Goal: Task Accomplishment & Management: Manage account settings

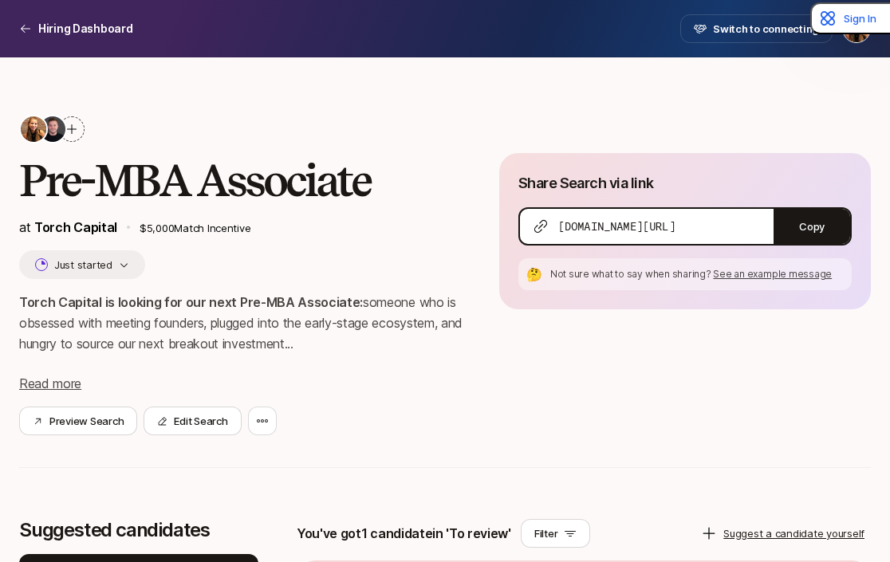
scroll to position [386, 0]
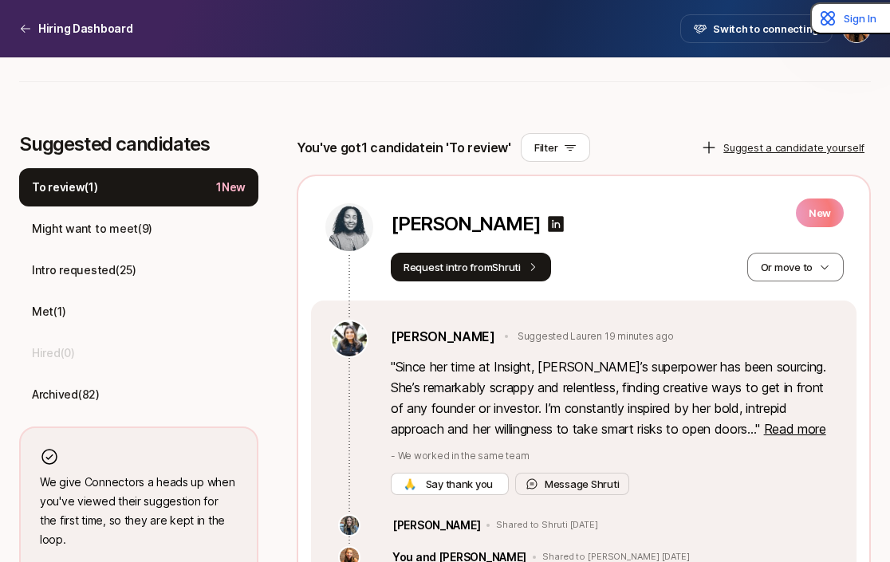
click at [152, 200] on div "To review ( 1 ) 1 New" at bounding box center [138, 187] width 239 height 38
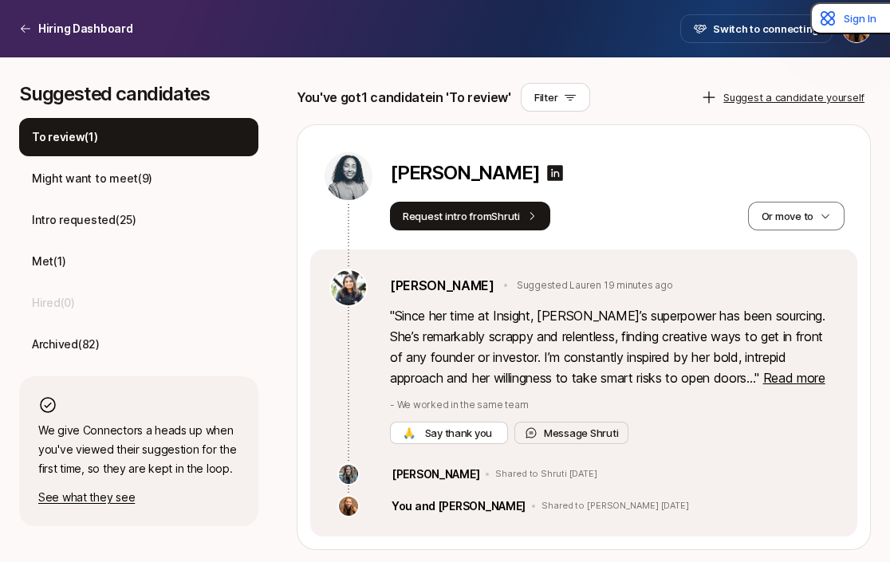
scroll to position [437, 0]
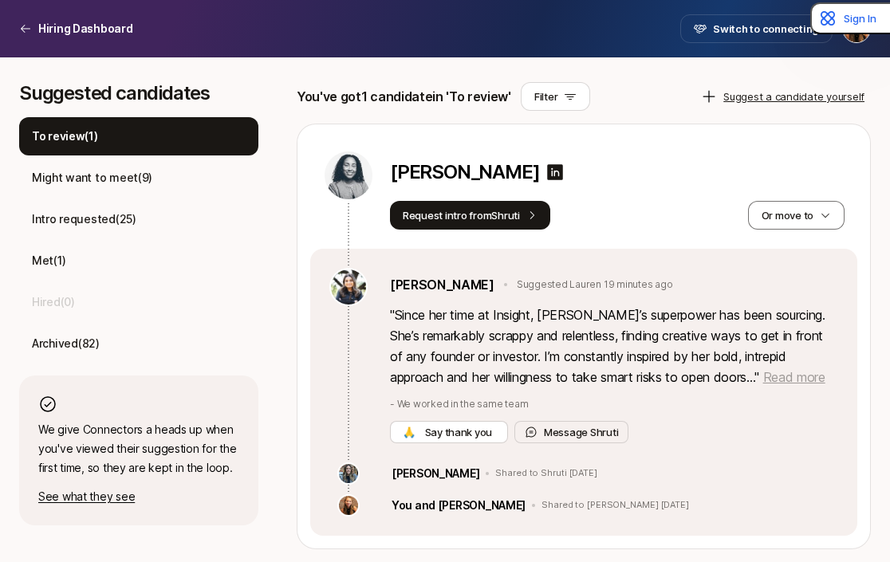
click at [764, 374] on span "Read more" at bounding box center [795, 377] width 62 height 16
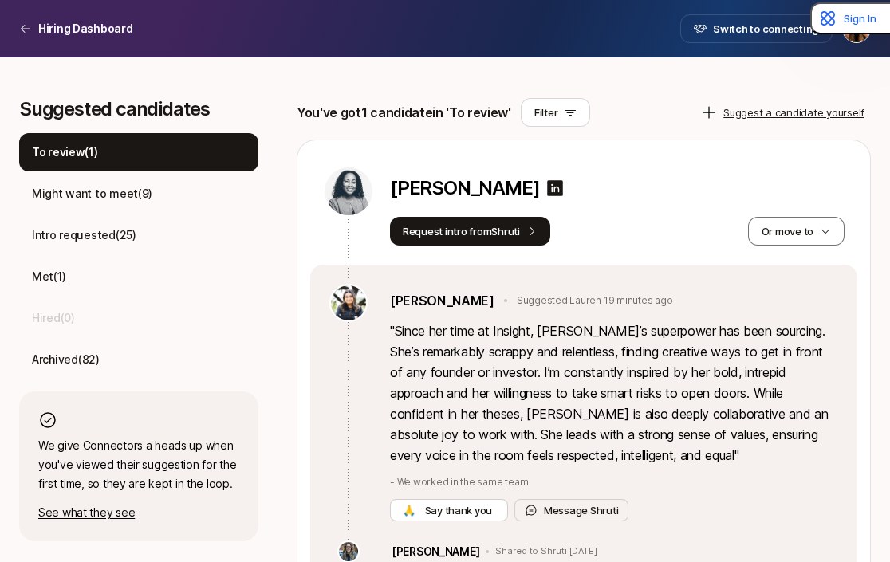
scroll to position [415, 0]
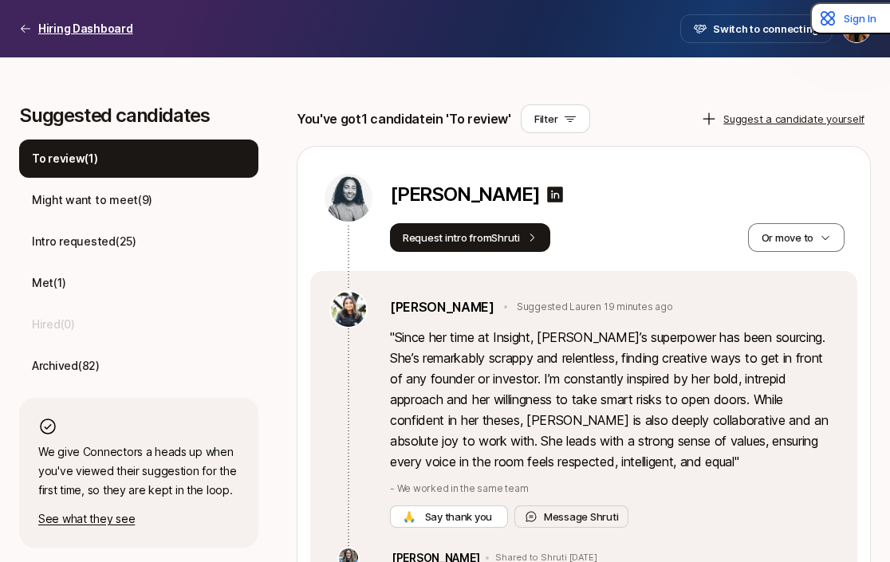
click at [61, 35] on p "Hiring Dashboard" at bounding box center [85, 28] width 95 height 19
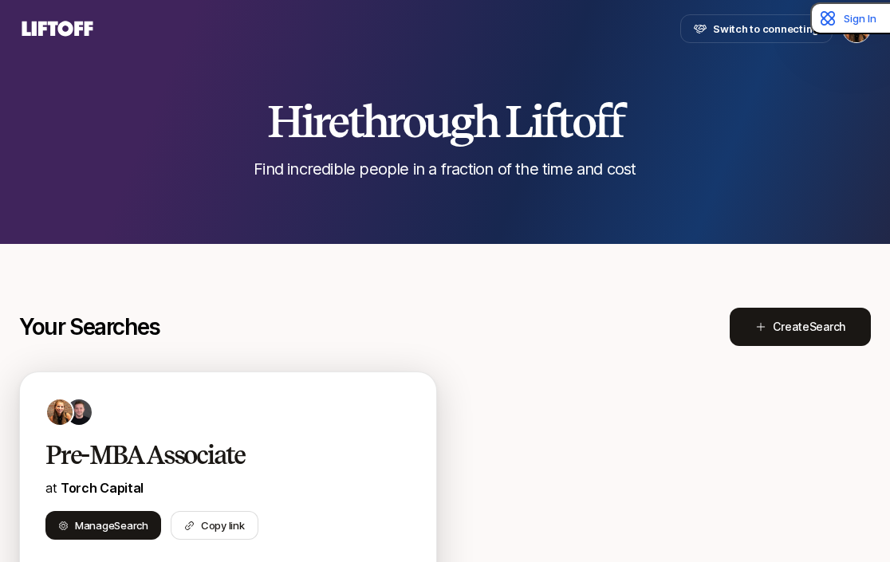
click at [147, 483] on p "at Torch Capital" at bounding box center [227, 488] width 365 height 21
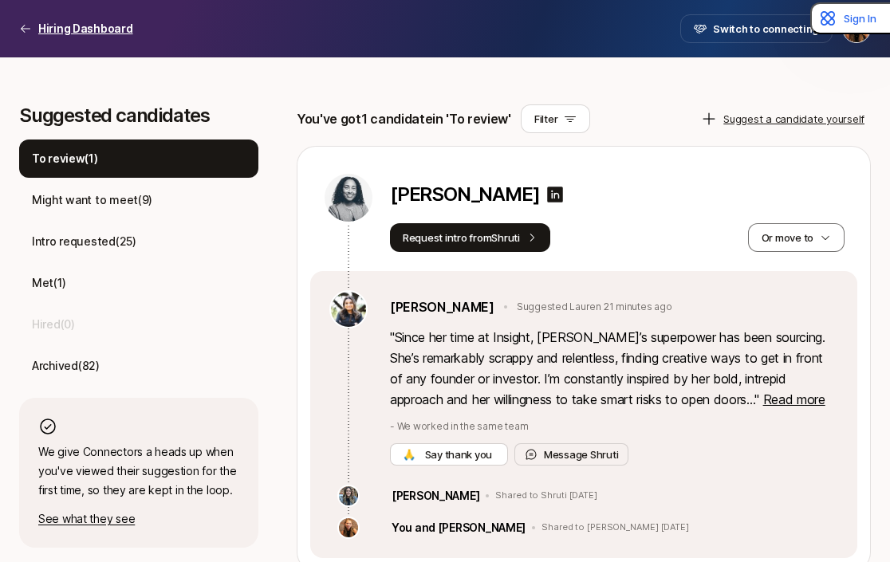
click at [48, 36] on p "Hiring Dashboard" at bounding box center [85, 28] width 95 height 19
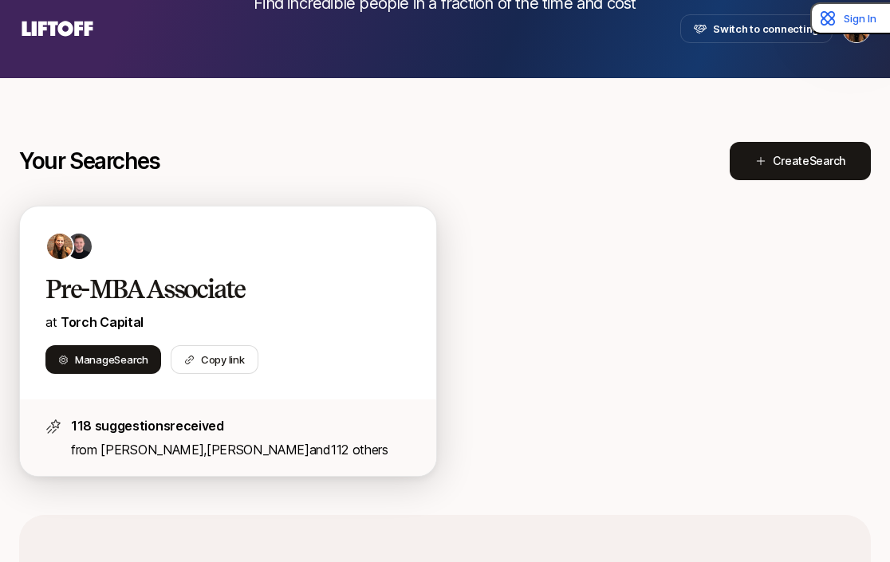
click at [310, 262] on div "Pre-MBA Associate at [GEOGRAPHIC_DATA] Search Copy link" at bounding box center [228, 303] width 416 height 193
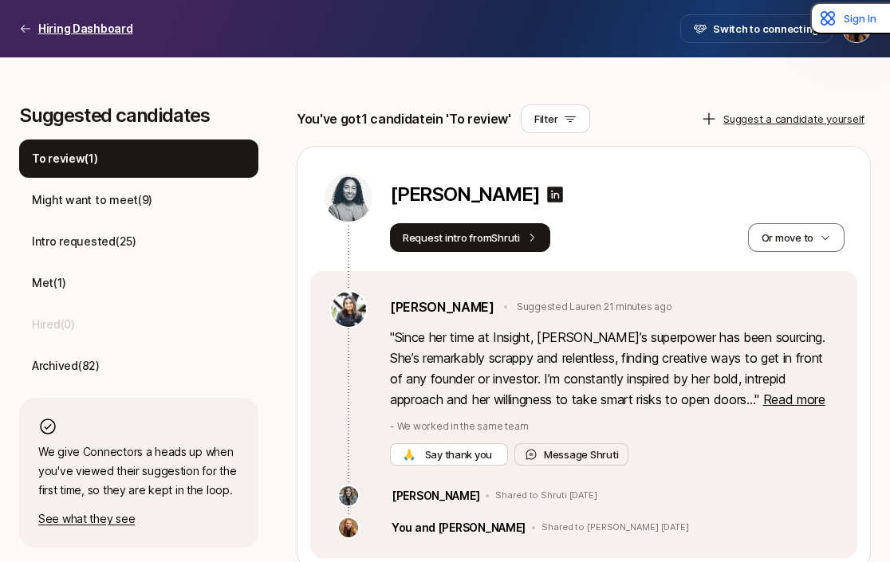
click at [39, 34] on p "Hiring Dashboard" at bounding box center [85, 28] width 95 height 19
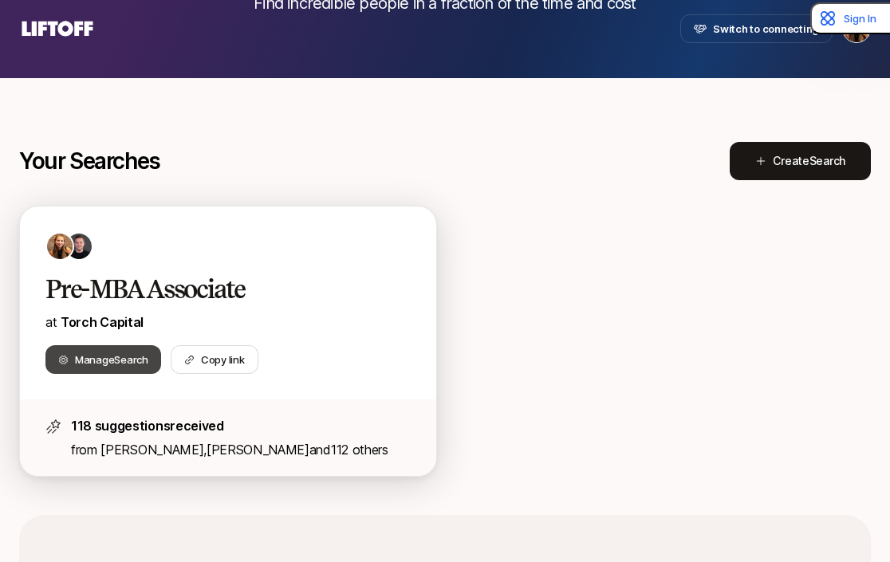
click at [97, 361] on span "Manage Search" at bounding box center [111, 360] width 73 height 16
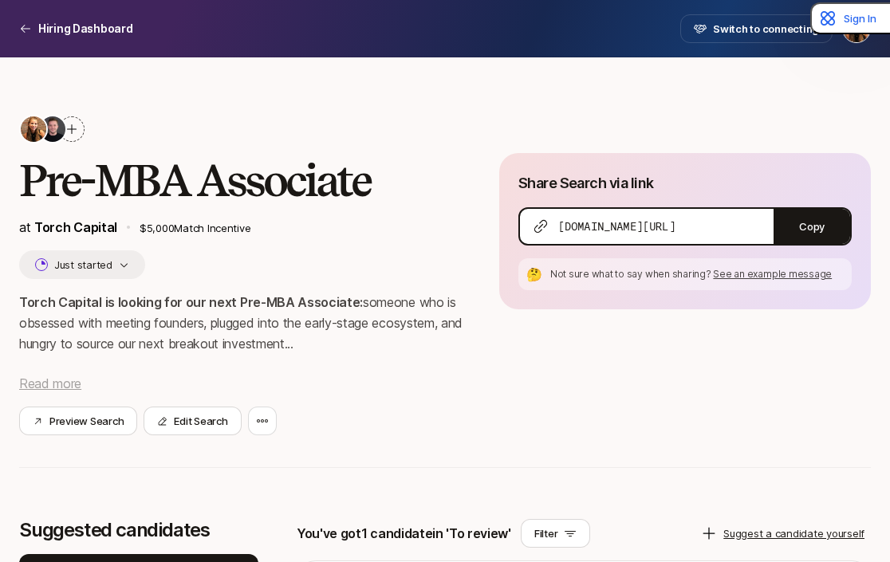
click at [66, 380] on span "Read more" at bounding box center [50, 384] width 62 height 16
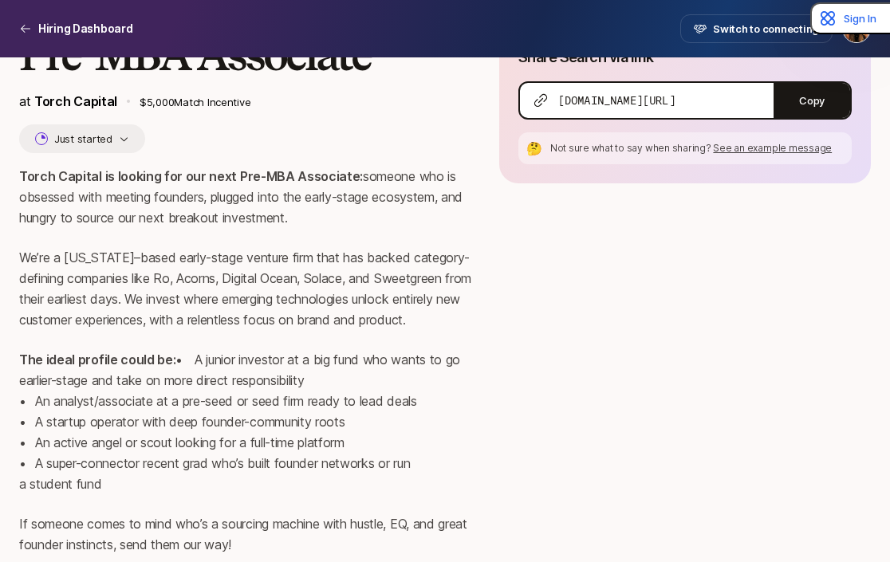
scroll to position [143, 0]
